Goal: Task Accomplishment & Management: Manage account settings

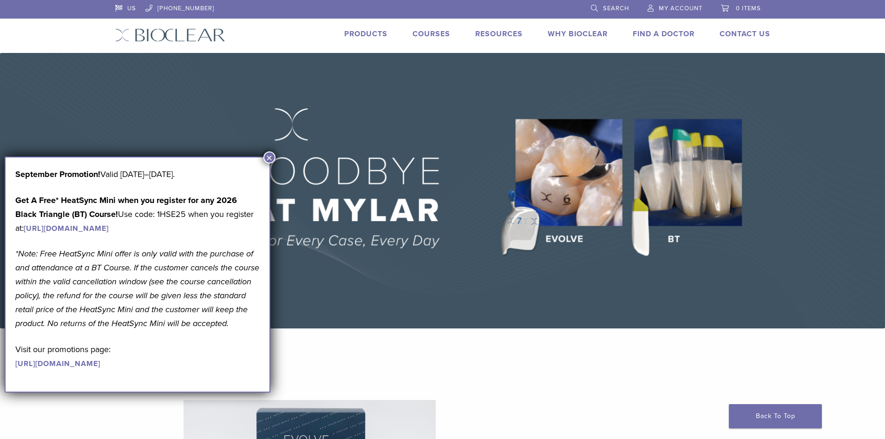
click at [269, 157] on button "×" at bounding box center [270, 158] width 12 height 12
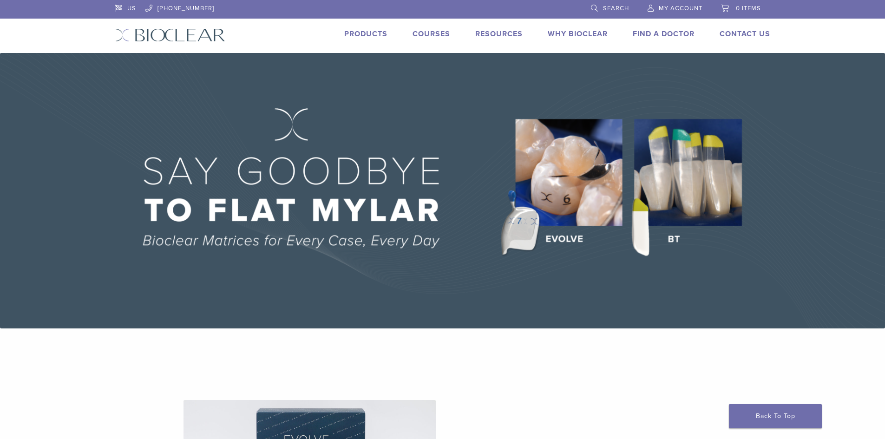
click at [659, 8] on span "My Account" at bounding box center [681, 8] width 44 height 7
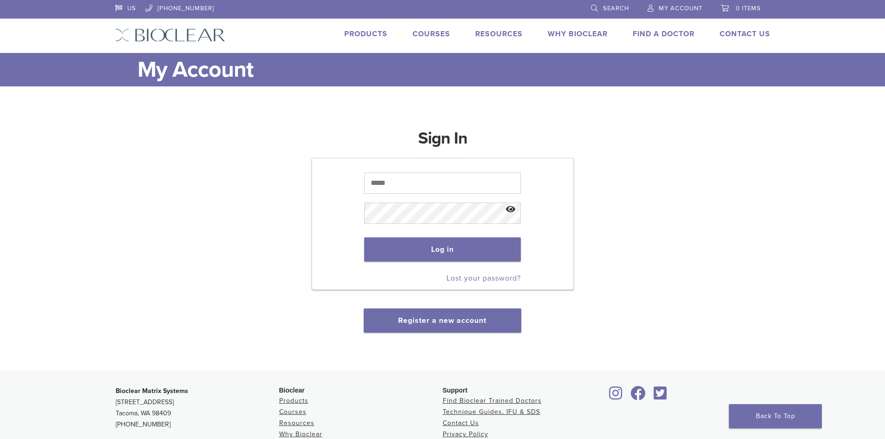
click at [490, 194] on p at bounding box center [442, 183] width 157 height 30
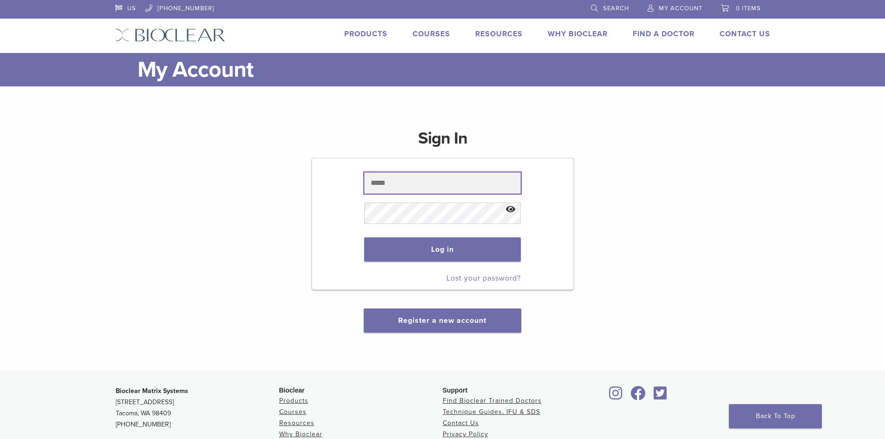
click at [488, 189] on input "text" at bounding box center [442, 182] width 157 height 21
type input "**********"
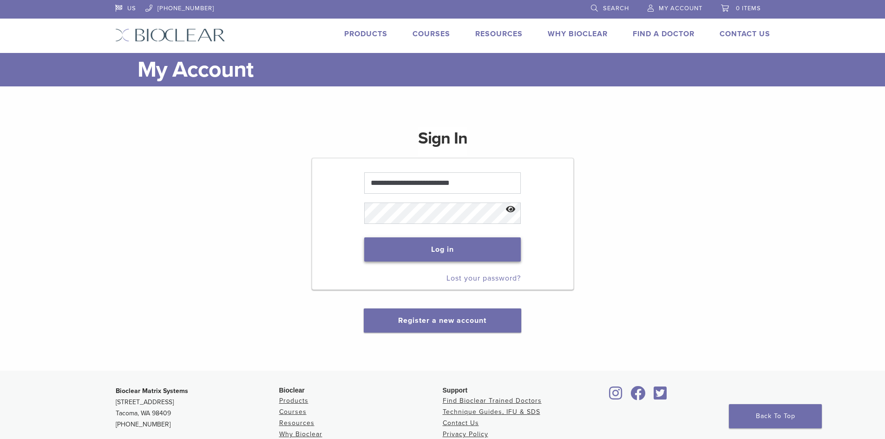
click at [454, 252] on button "Log in" at bounding box center [442, 250] width 157 height 24
